Goal: Task Accomplishment & Management: Manage account settings

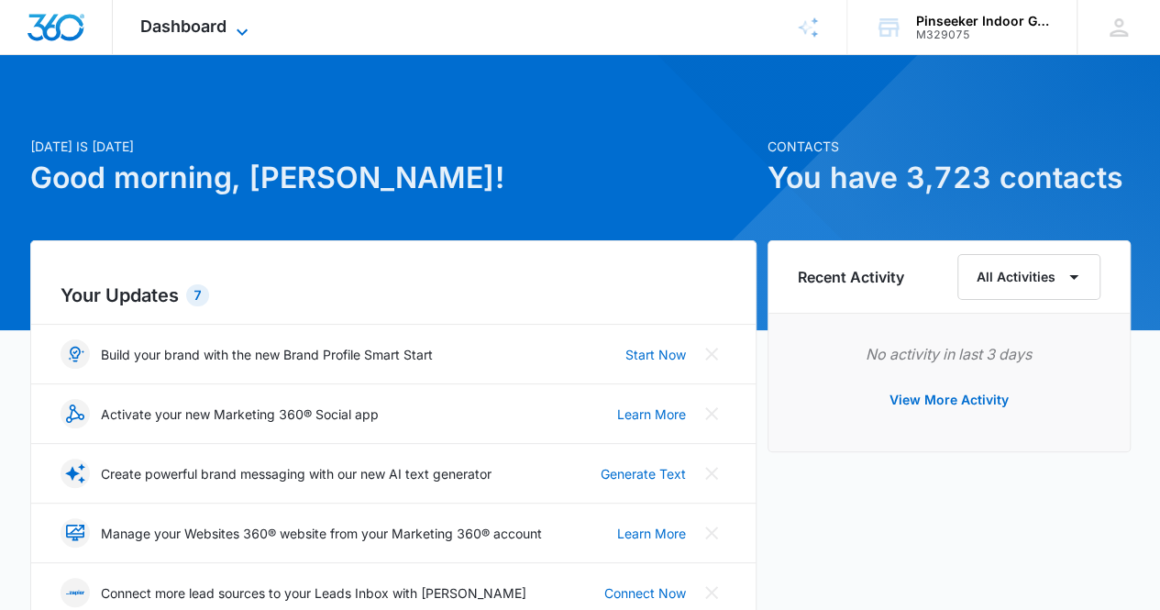
click at [211, 29] on span "Dashboard" at bounding box center [183, 26] width 86 height 19
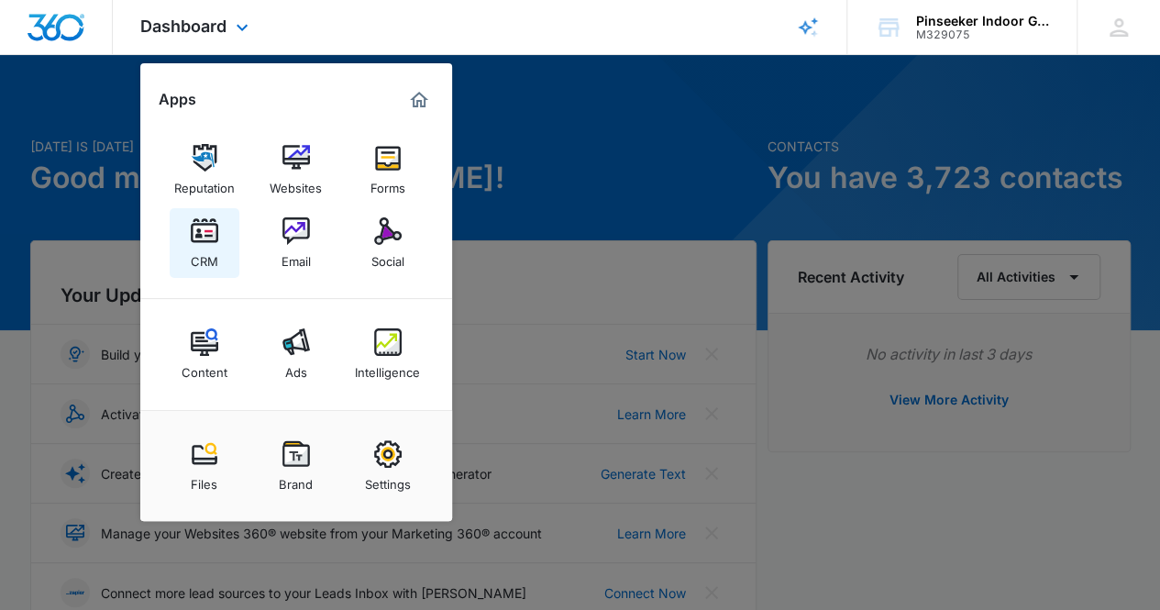
click at [204, 245] on div "CRM" at bounding box center [205, 257] width 28 height 24
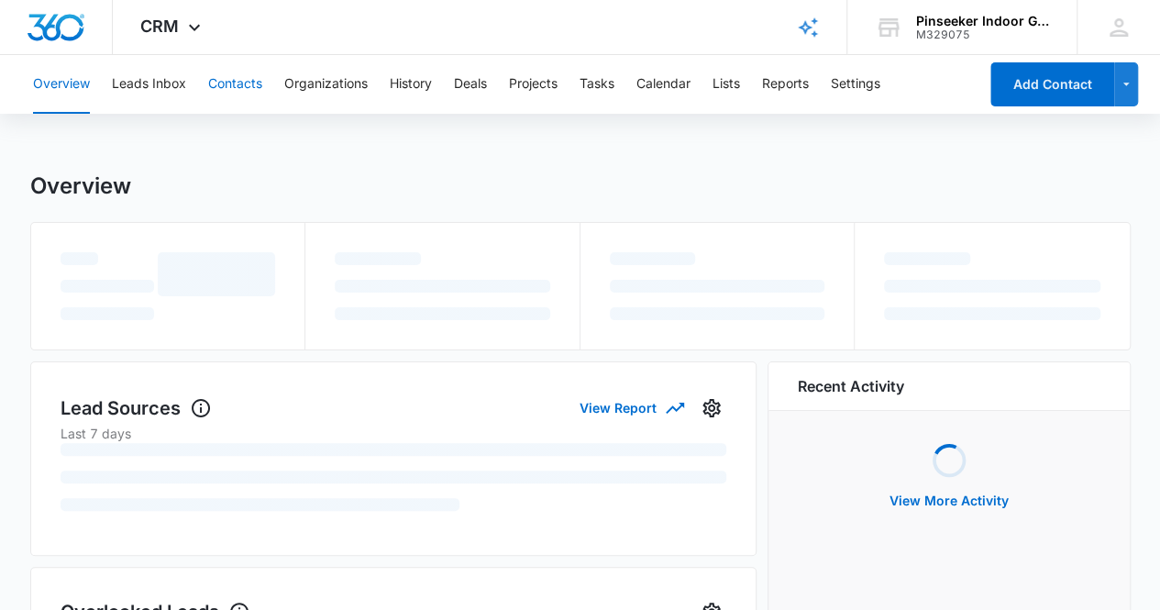
click at [227, 83] on button "Contacts" at bounding box center [235, 84] width 54 height 59
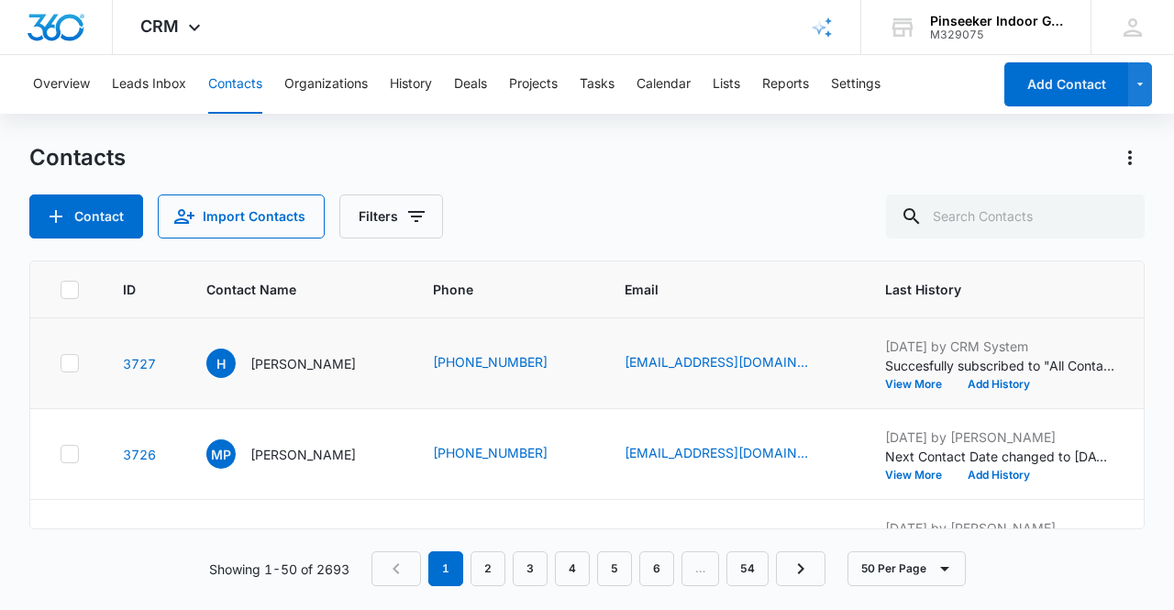
click at [363, 366] on div "H [PERSON_NAME]" at bounding box center [297, 363] width 183 height 29
click at [863, 359] on td "[EMAIL_ADDRESS][DOMAIN_NAME]" at bounding box center [733, 363] width 260 height 91
click at [932, 384] on button "View More" at bounding box center [920, 384] width 70 height 11
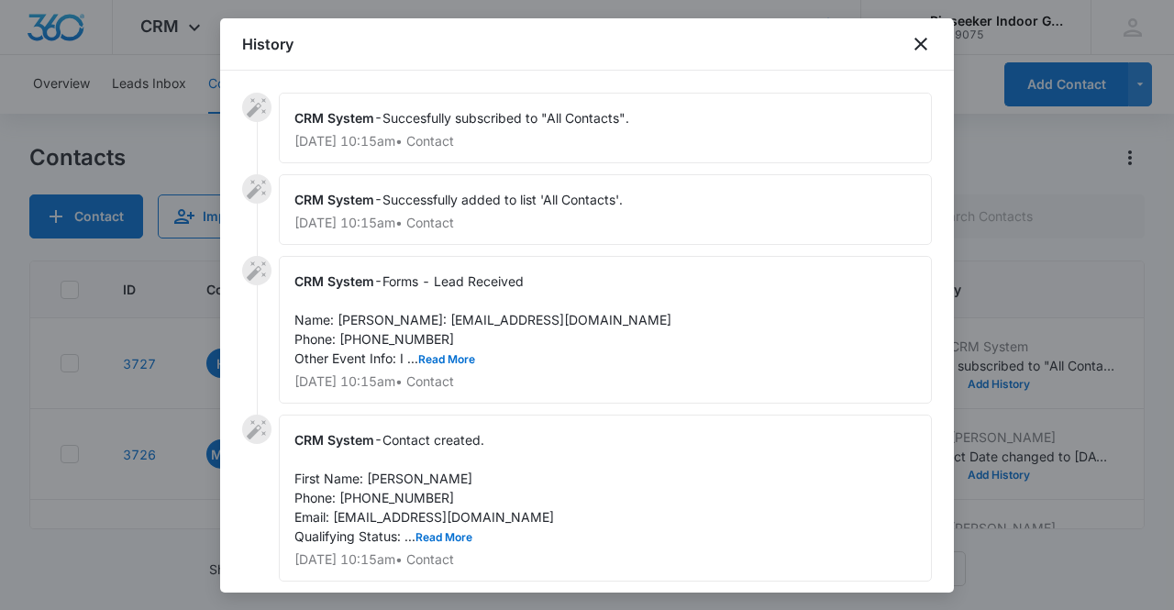
scroll to position [80, 0]
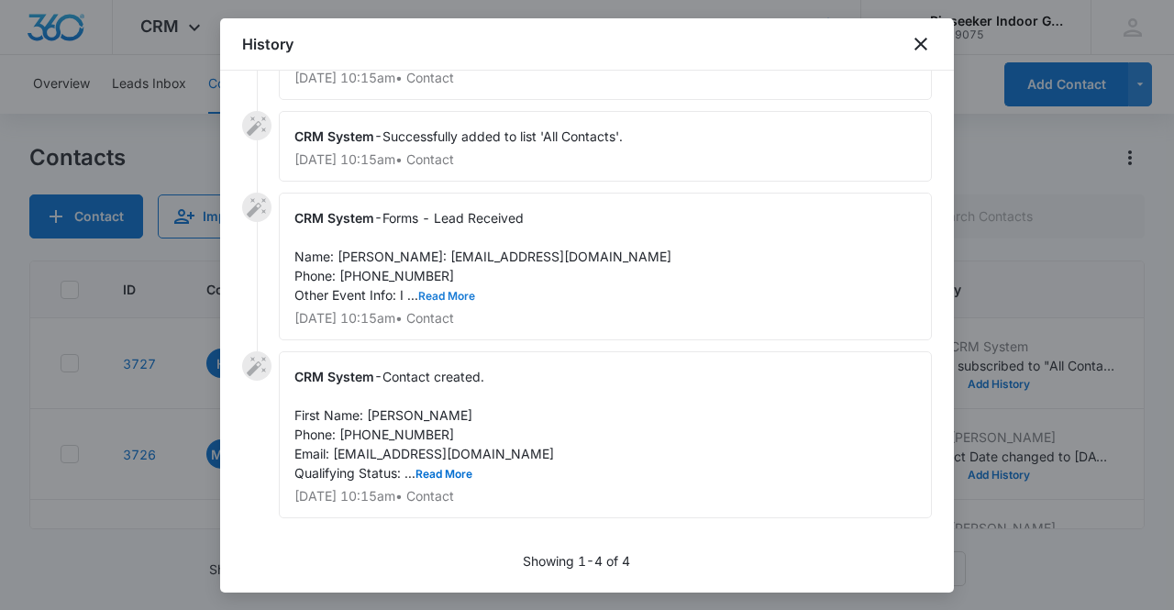
click at [453, 298] on button "Read More" at bounding box center [446, 296] width 57 height 11
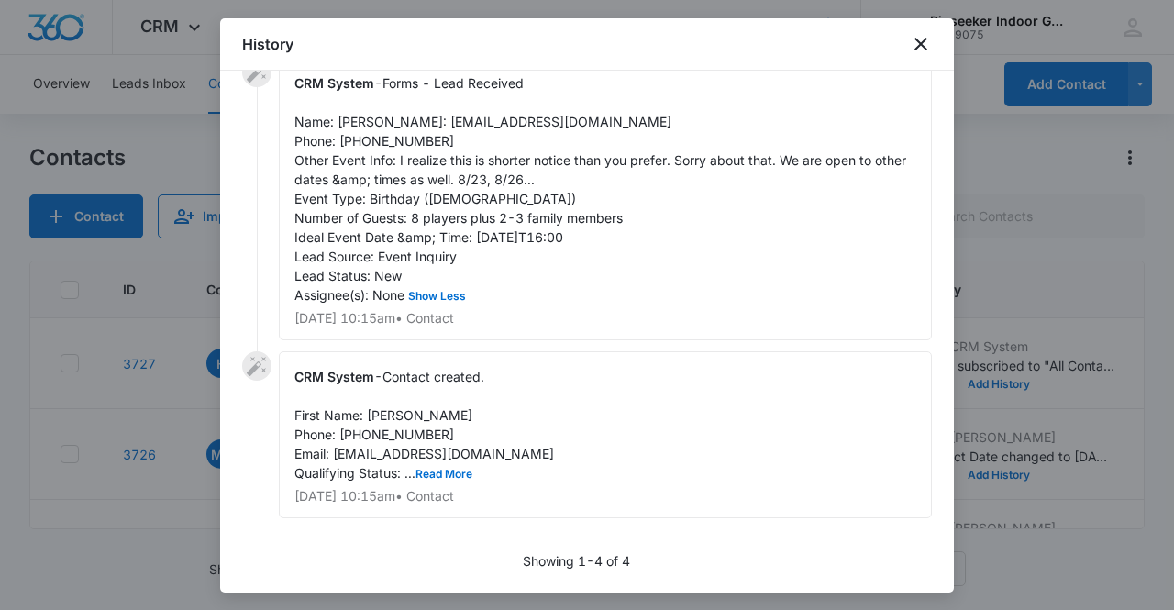
scroll to position [213, 0]
drag, startPoint x: 330, startPoint y: 124, endPoint x: 459, endPoint y: 122, distance: 128.4
click at [459, 122] on span "Forms - Lead Received Name: [PERSON_NAME]: [EMAIL_ADDRESS][DOMAIN_NAME] Phone: …" at bounding box center [601, 188] width 615 height 227
copy span "[EMAIL_ADDRESS][DOMAIN_NAME]"
click at [924, 44] on icon "close" at bounding box center [921, 44] width 22 height 22
